Goal: Obtain resource: Obtain resource

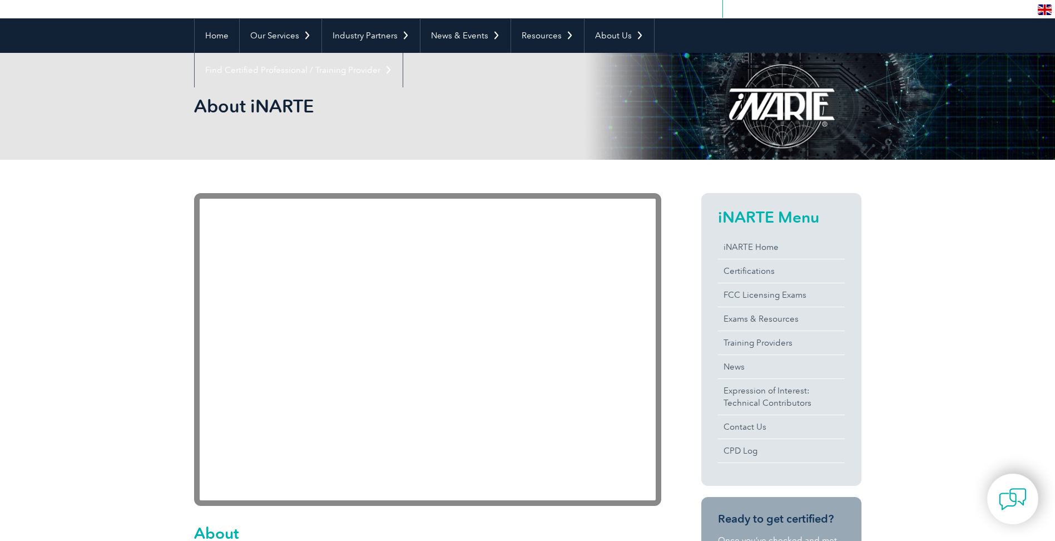
scroll to position [111, 0]
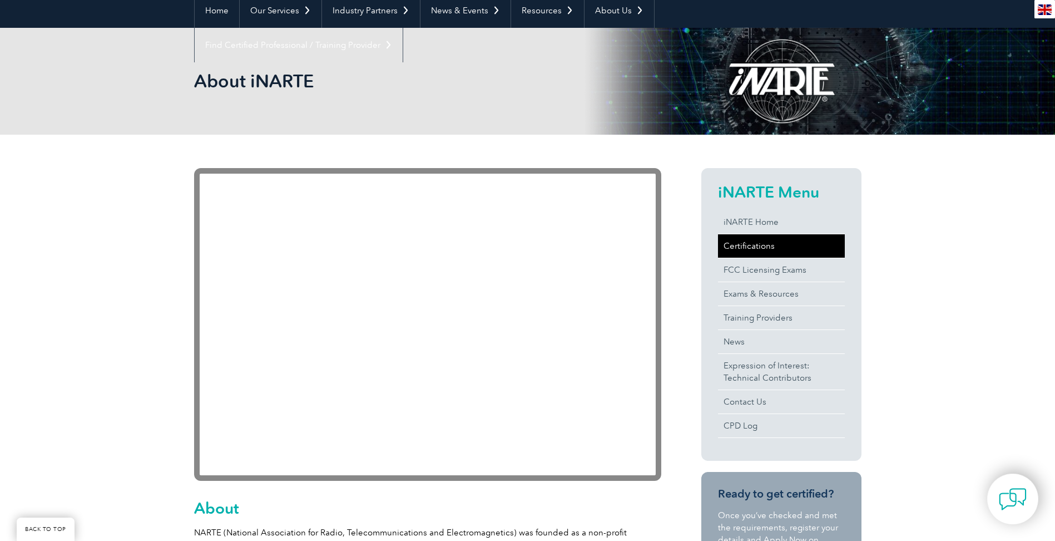
click at [779, 251] on link "Certifications" at bounding box center [781, 245] width 127 height 23
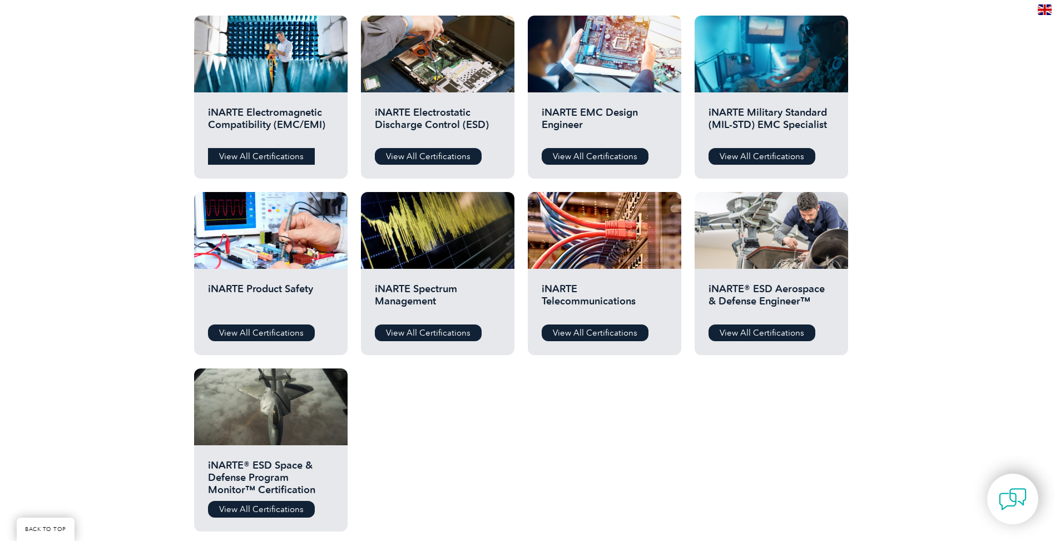
scroll to position [403, 0]
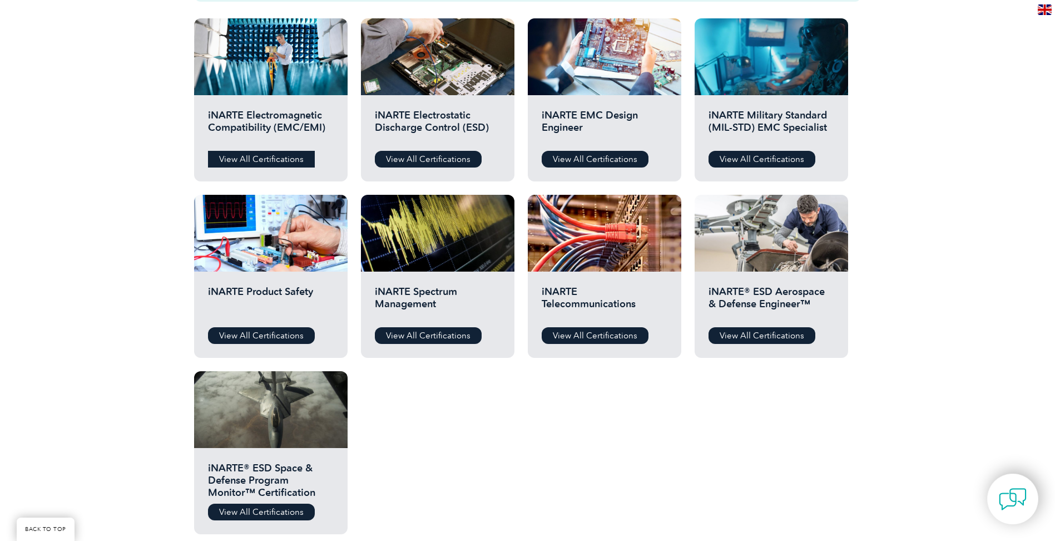
click at [249, 156] on link "View All Certifications" at bounding box center [261, 159] width 107 height 17
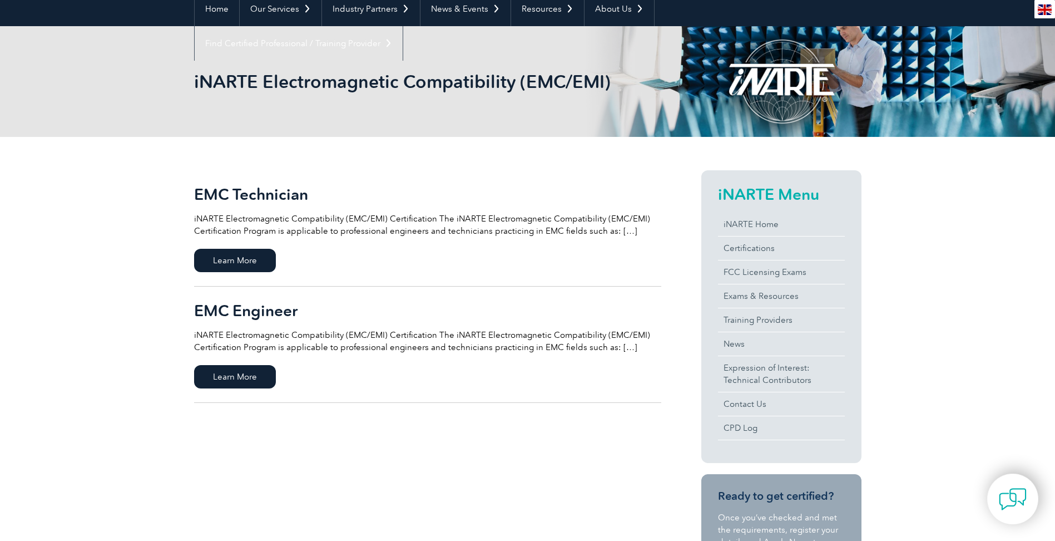
scroll to position [139, 0]
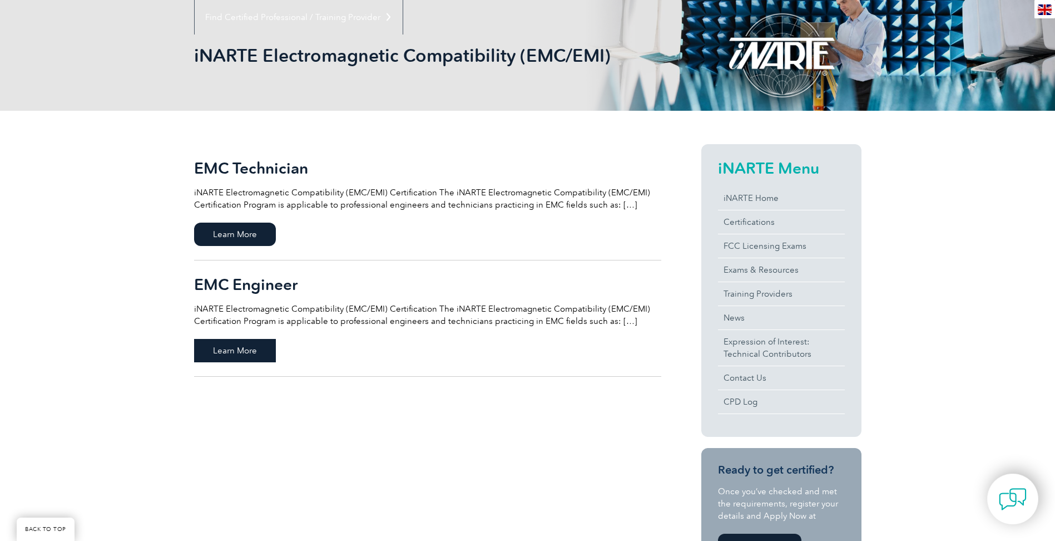
click at [246, 350] on span "Learn More" at bounding box center [235, 350] width 82 height 23
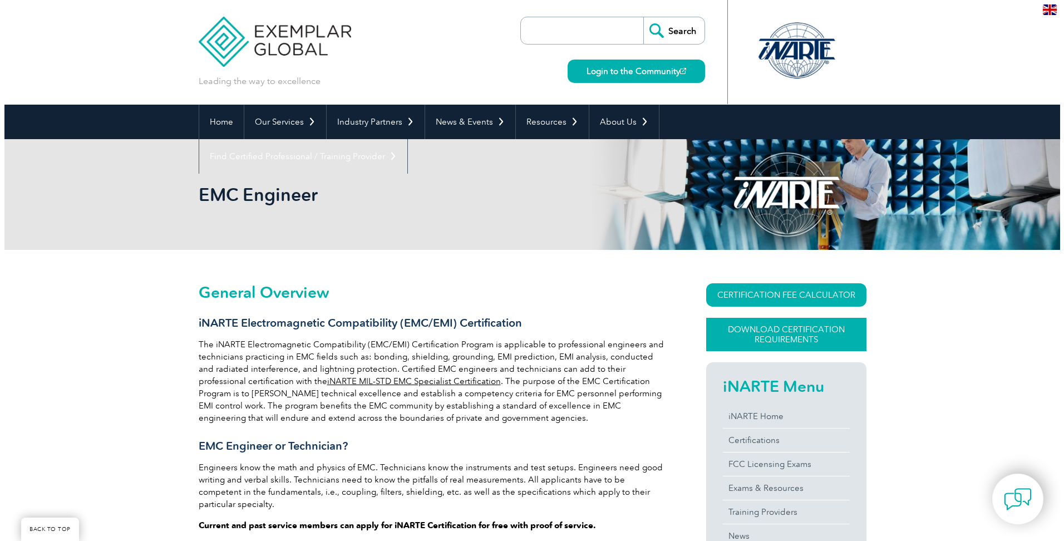
scroll to position [113, 0]
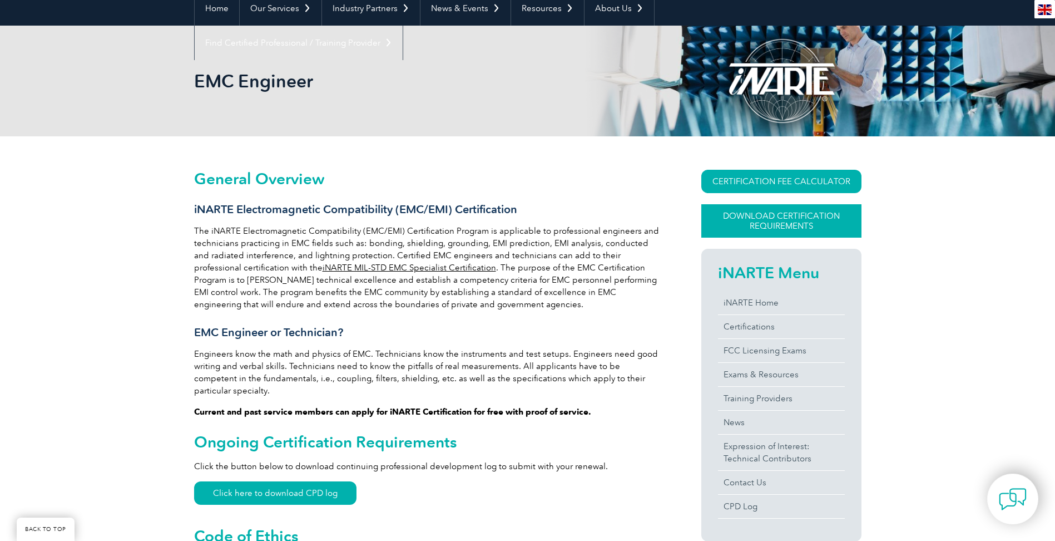
click at [820, 223] on link "Download Certification Requirements" at bounding box center [782, 220] width 160 height 33
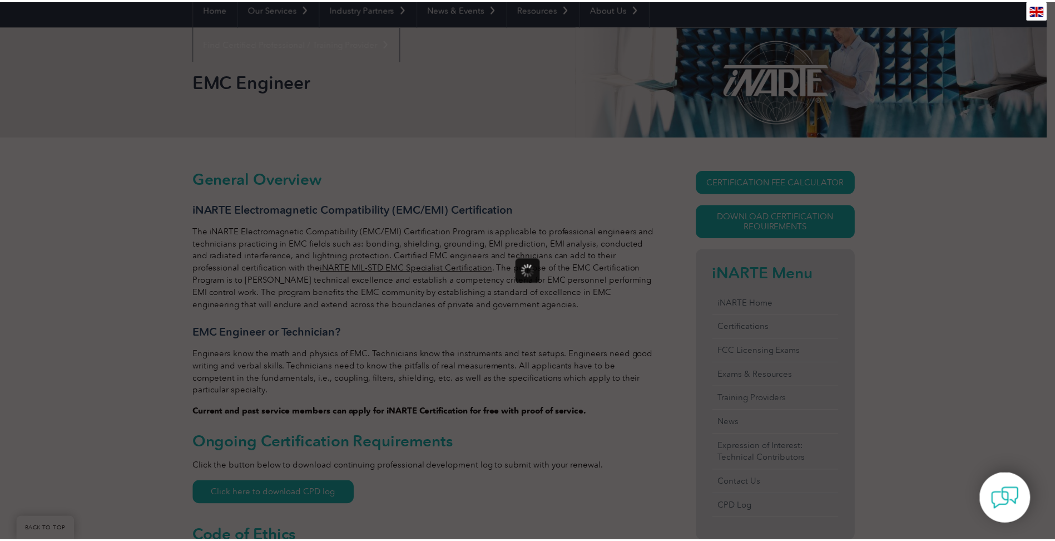
scroll to position [0, 0]
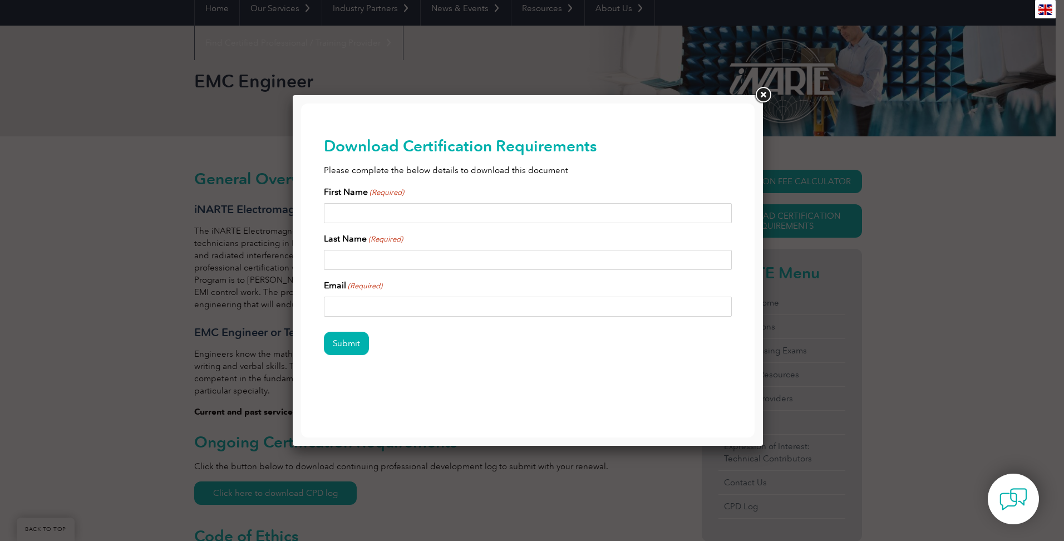
click at [763, 97] on link at bounding box center [763, 95] width 20 height 20
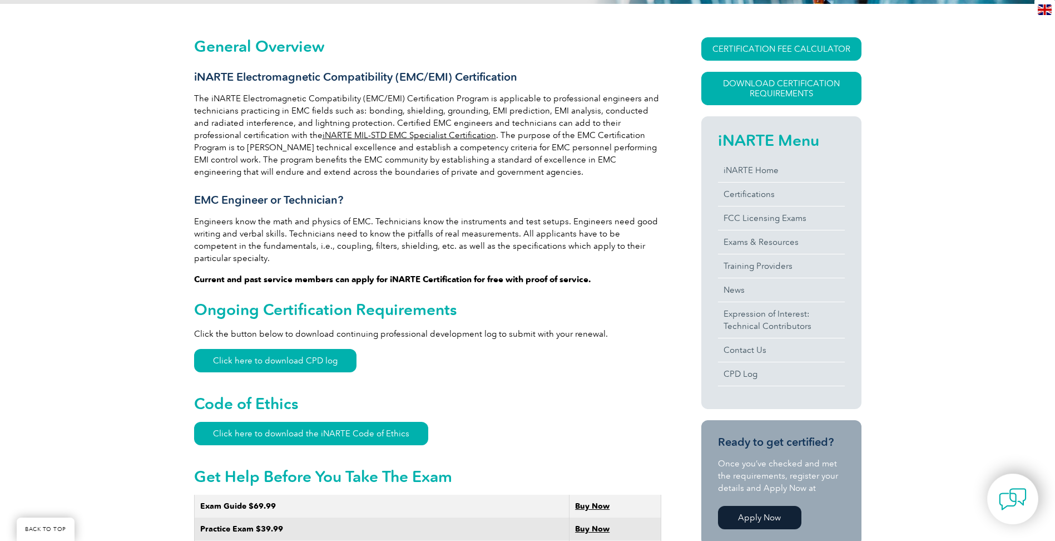
scroll to position [83, 0]
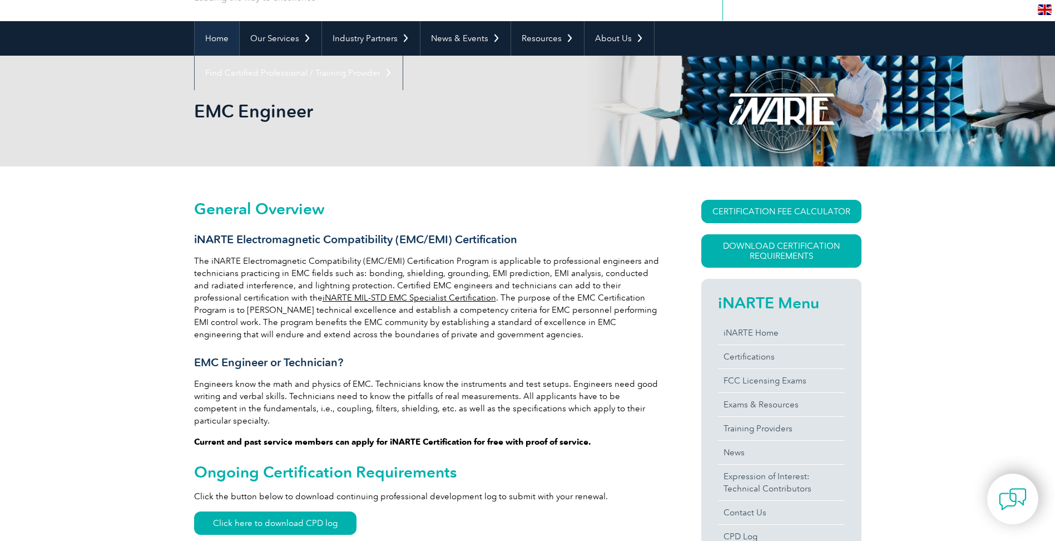
drag, startPoint x: 229, startPoint y: 37, endPoint x: 235, endPoint y: 37, distance: 6.1
click at [229, 37] on link "Home" at bounding box center [217, 38] width 45 height 34
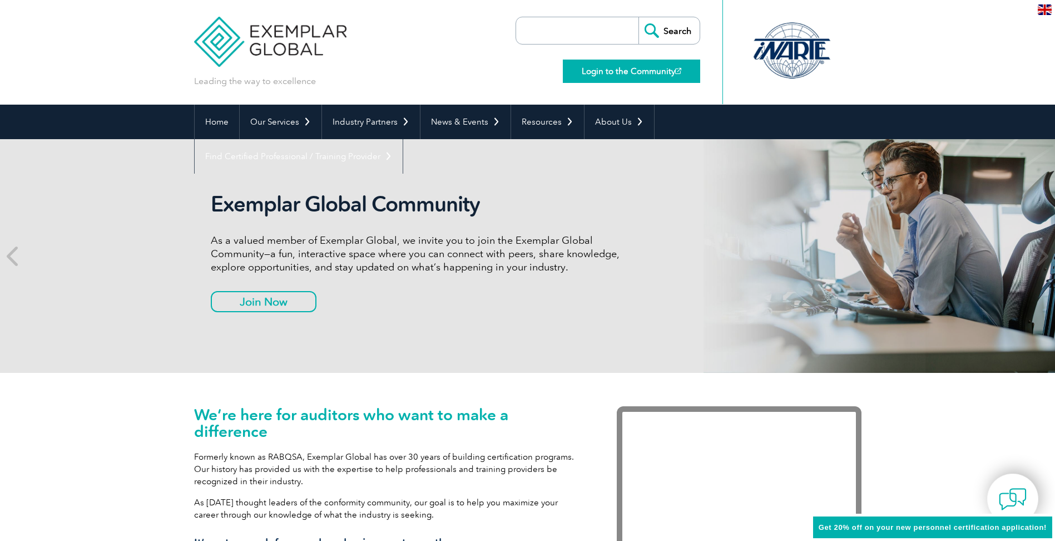
click at [616, 76] on link "Login to the Community" at bounding box center [631, 71] width 137 height 23
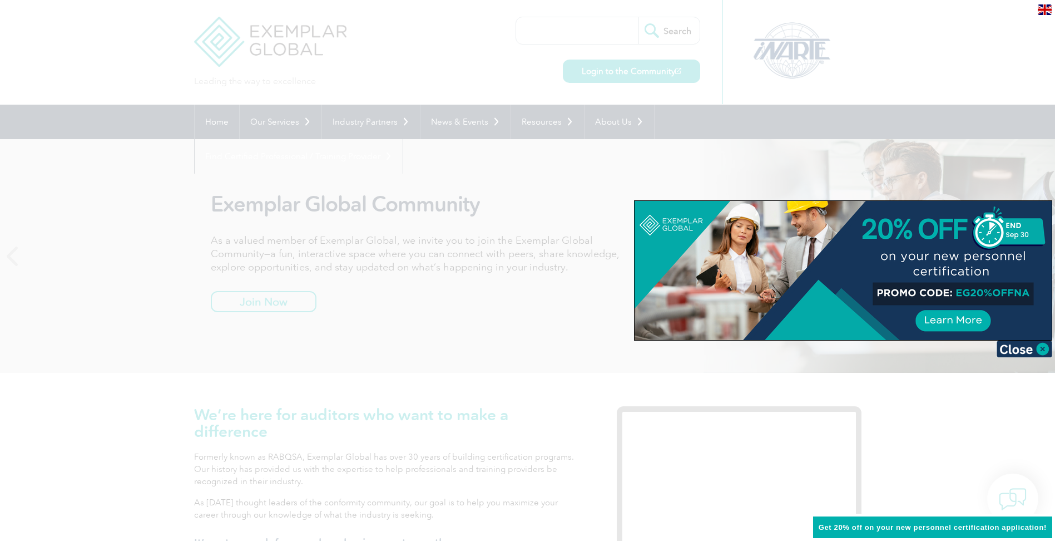
click at [667, 137] on div at bounding box center [527, 270] width 1055 height 541
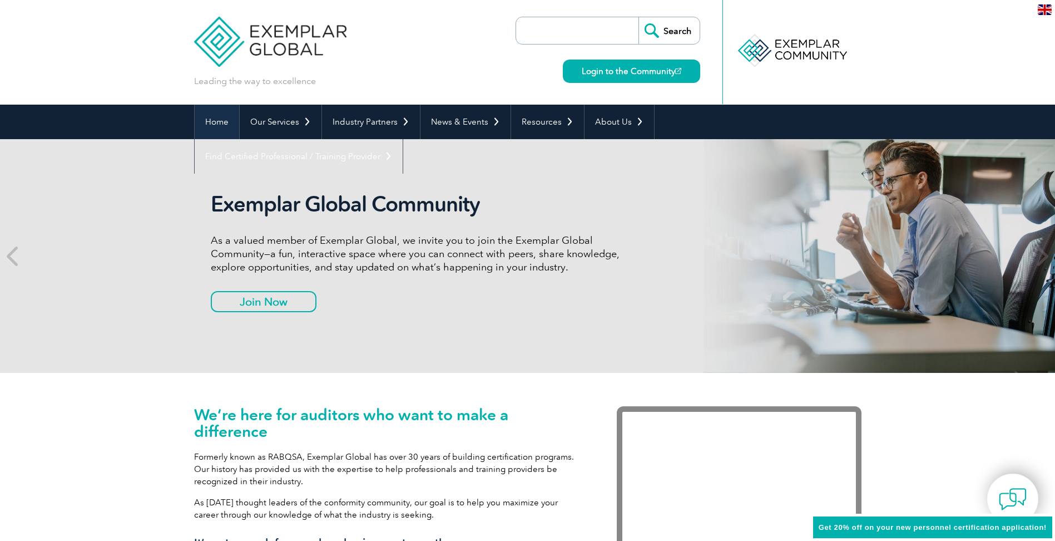
click at [230, 122] on link "Home" at bounding box center [217, 122] width 45 height 34
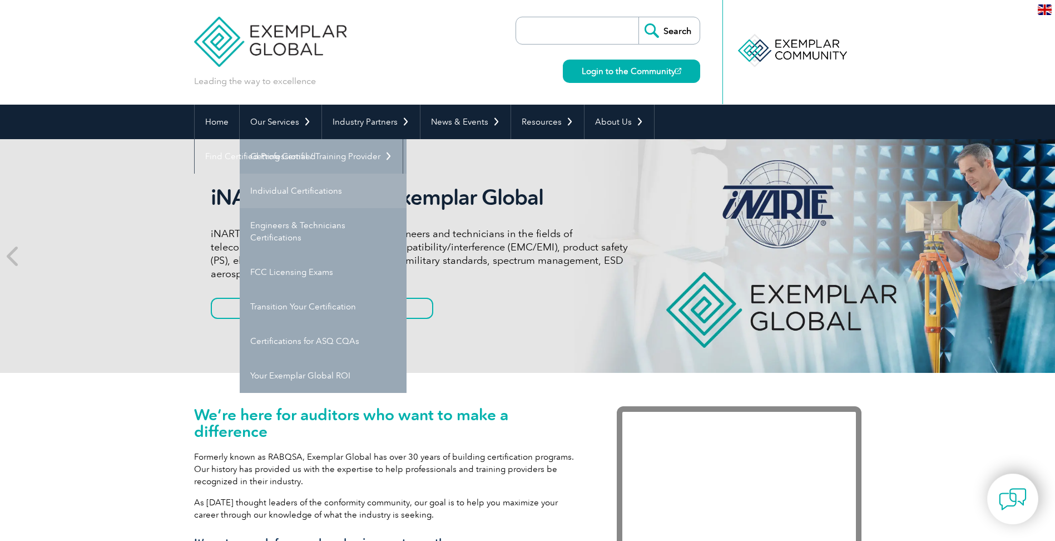
click at [330, 196] on link "Individual Certifications" at bounding box center [323, 191] width 167 height 34
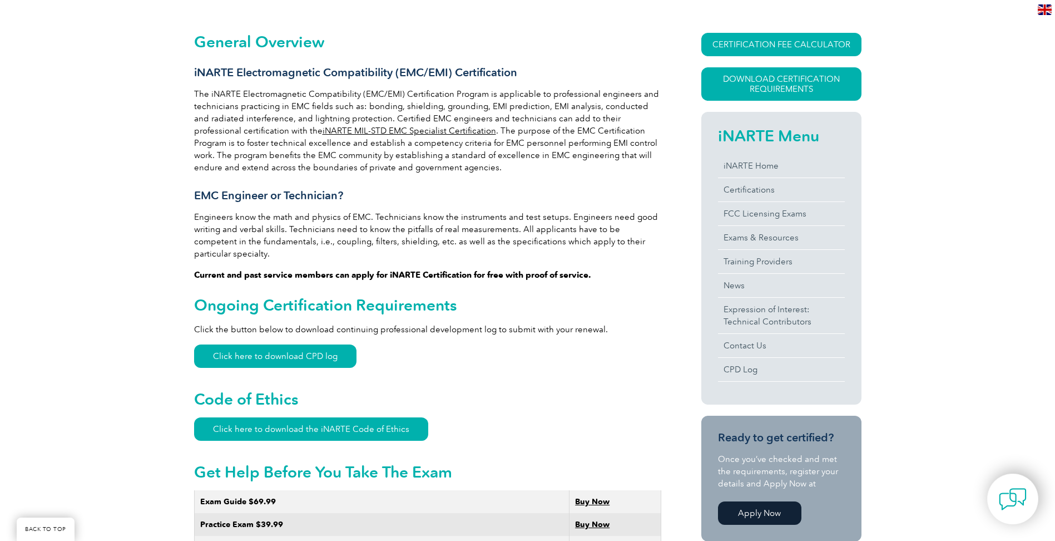
scroll to position [253, 0]
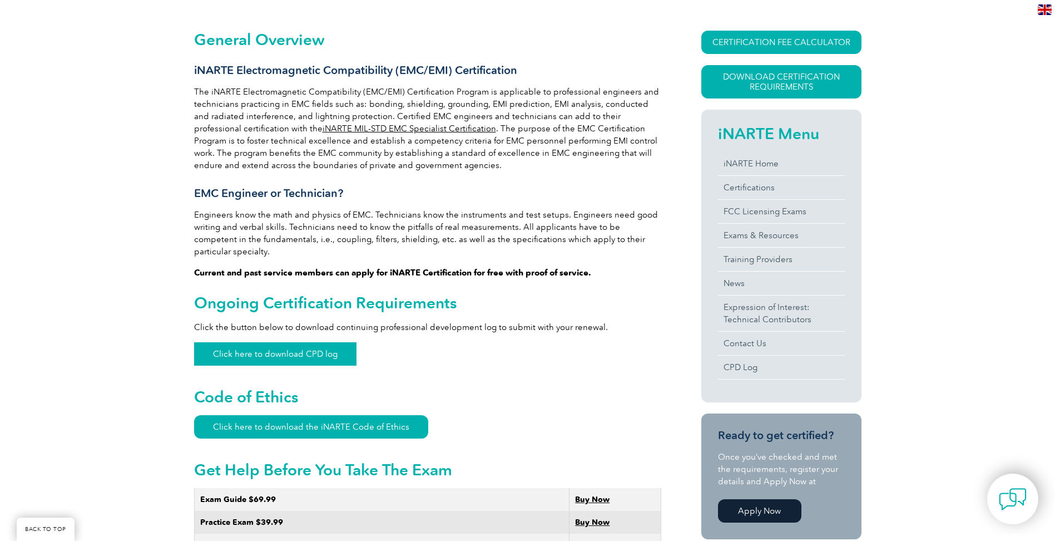
click at [318, 344] on link "Click here to download CPD log" at bounding box center [275, 353] width 162 height 23
click at [743, 86] on link "Download Certification Requirements" at bounding box center [782, 81] width 160 height 33
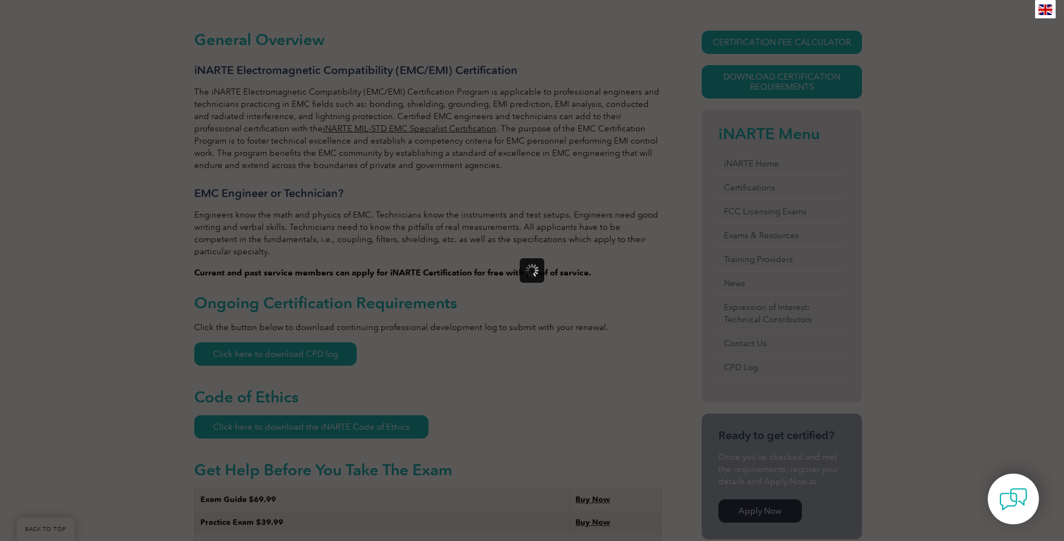
scroll to position [0, 0]
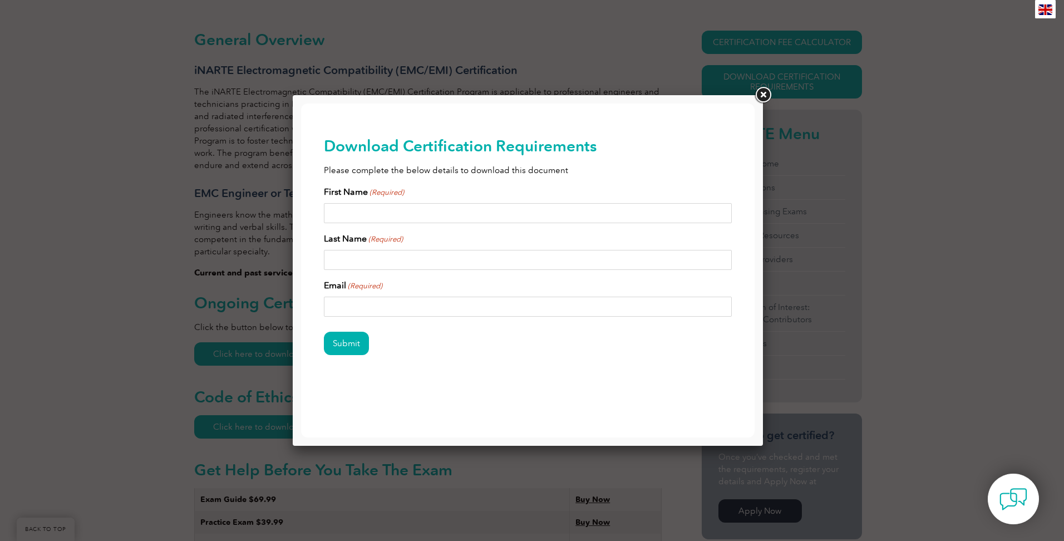
click at [756, 95] on link at bounding box center [763, 95] width 20 height 20
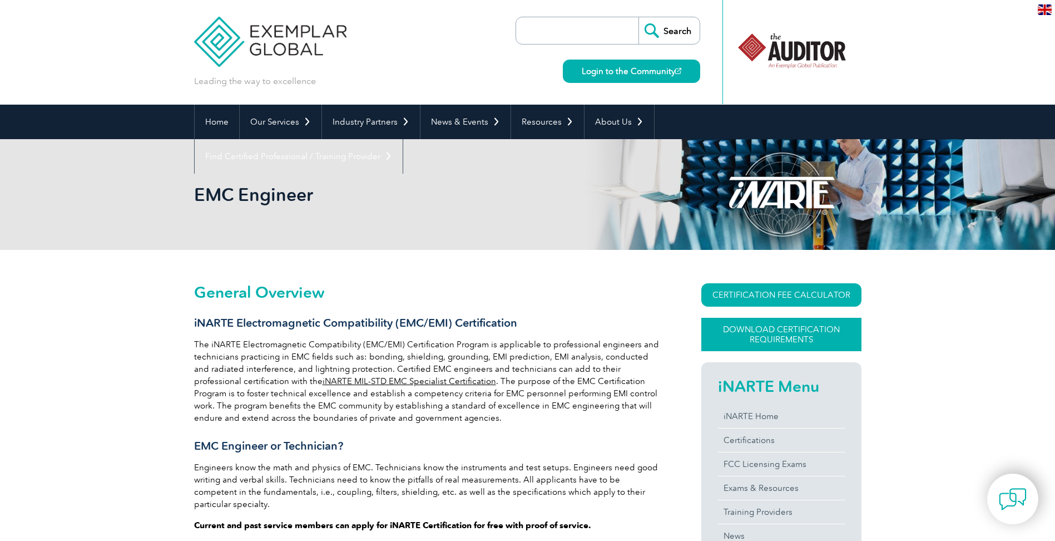
click at [794, 337] on link "Download Certification Requirements" at bounding box center [782, 334] width 160 height 33
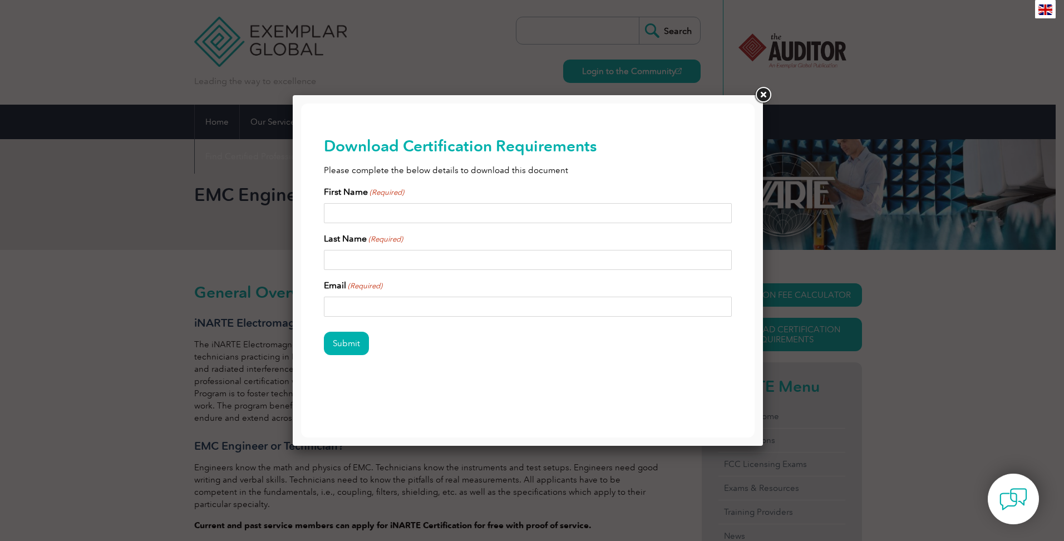
click at [764, 98] on link at bounding box center [763, 95] width 20 height 20
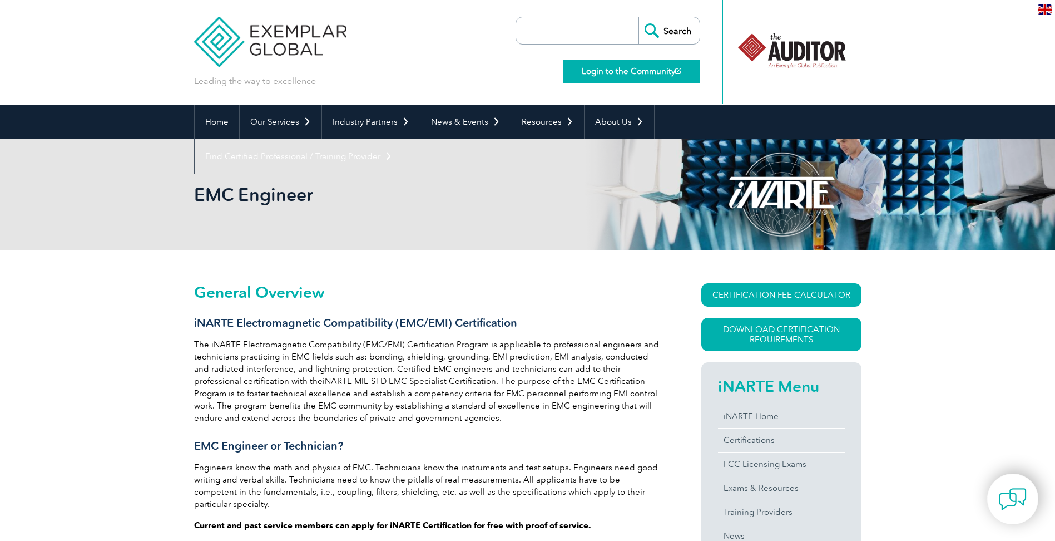
click at [589, 78] on link "Login to the Community" at bounding box center [631, 71] width 137 height 23
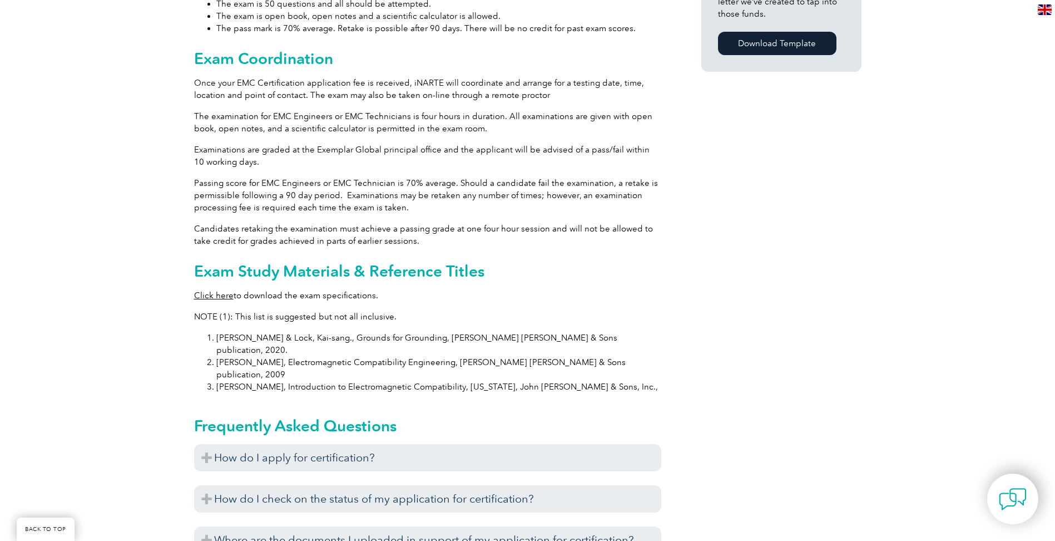
scroll to position [1015, 0]
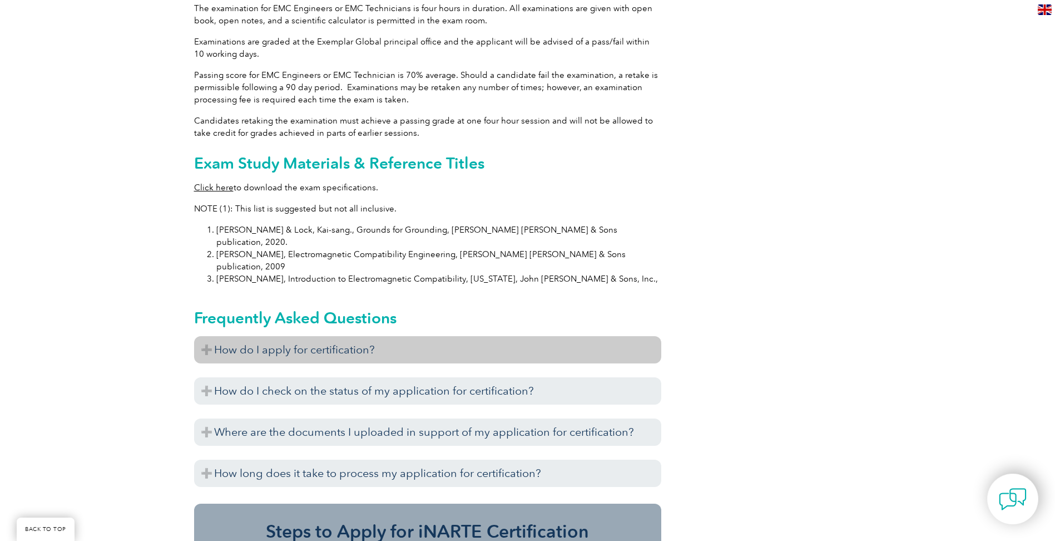
click at [373, 336] on h3 "How do I apply for certification?" at bounding box center [427, 349] width 467 height 27
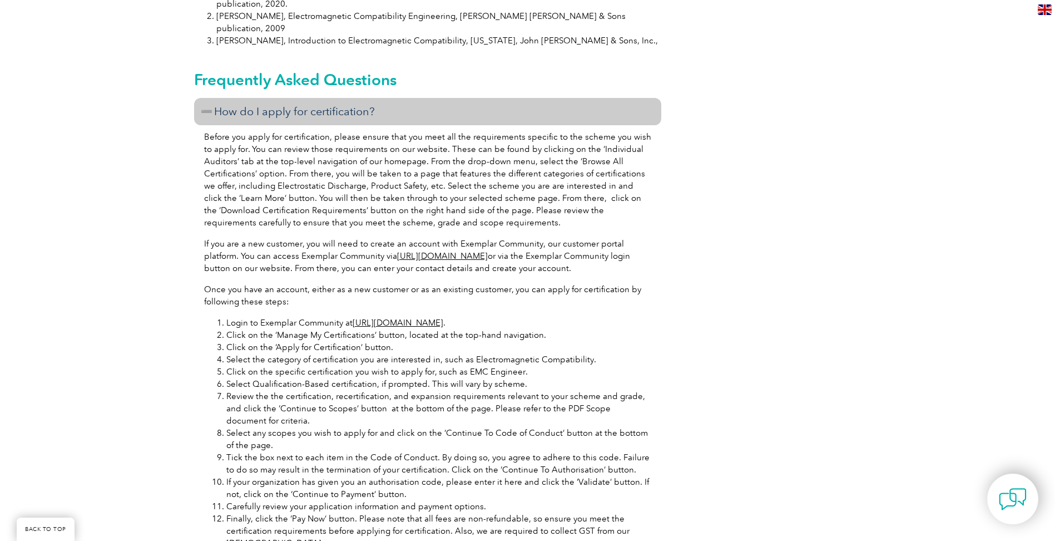
scroll to position [1224, 0]
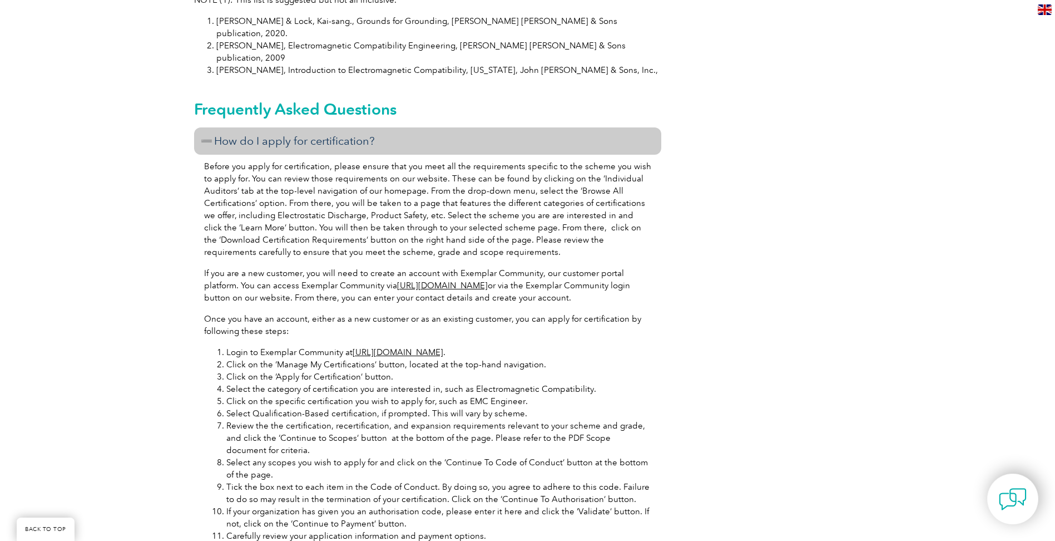
click at [336, 127] on h3 "How do I apply for certification?" at bounding box center [427, 140] width 467 height 27
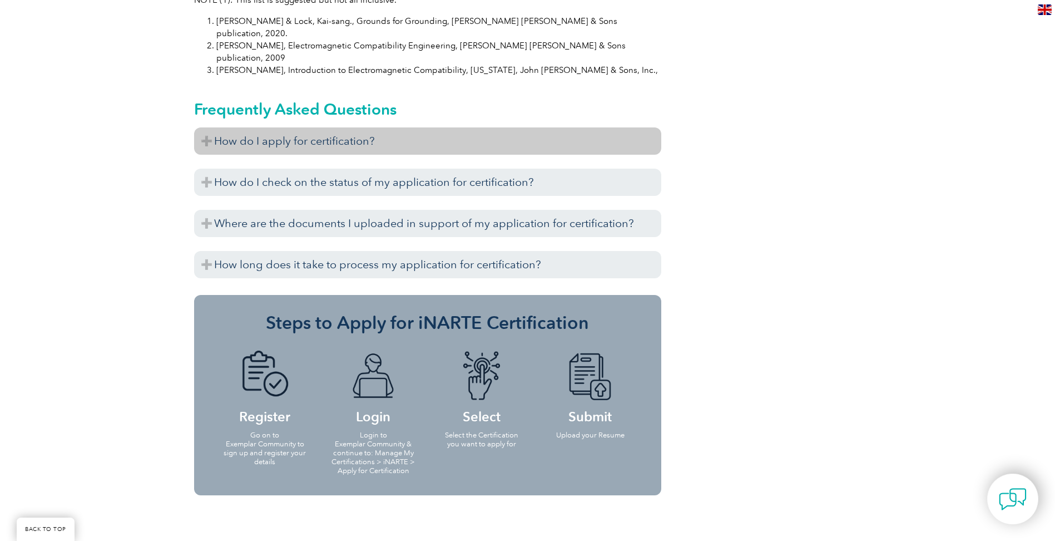
click at [341, 127] on h3 "How do I apply for certification?" at bounding box center [427, 140] width 467 height 27
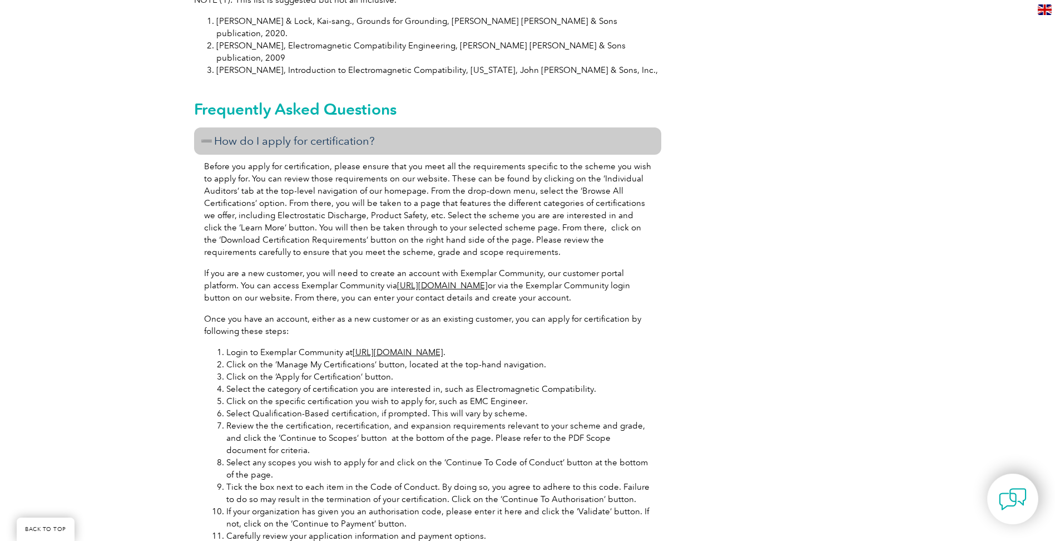
click at [345, 127] on h3 "How do I apply for certification?" at bounding box center [427, 140] width 467 height 27
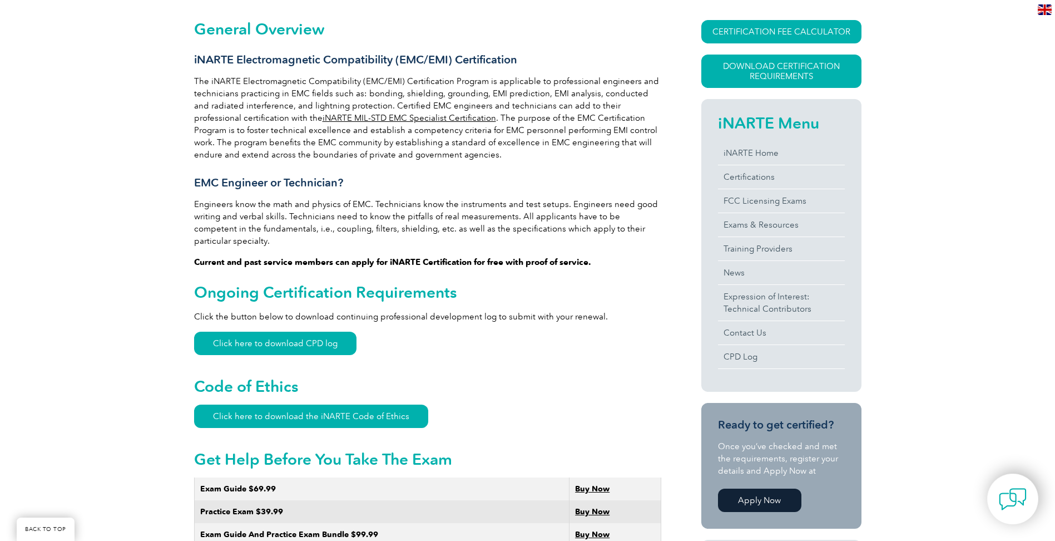
scroll to position [264, 0]
